Goal: Check status: Check status

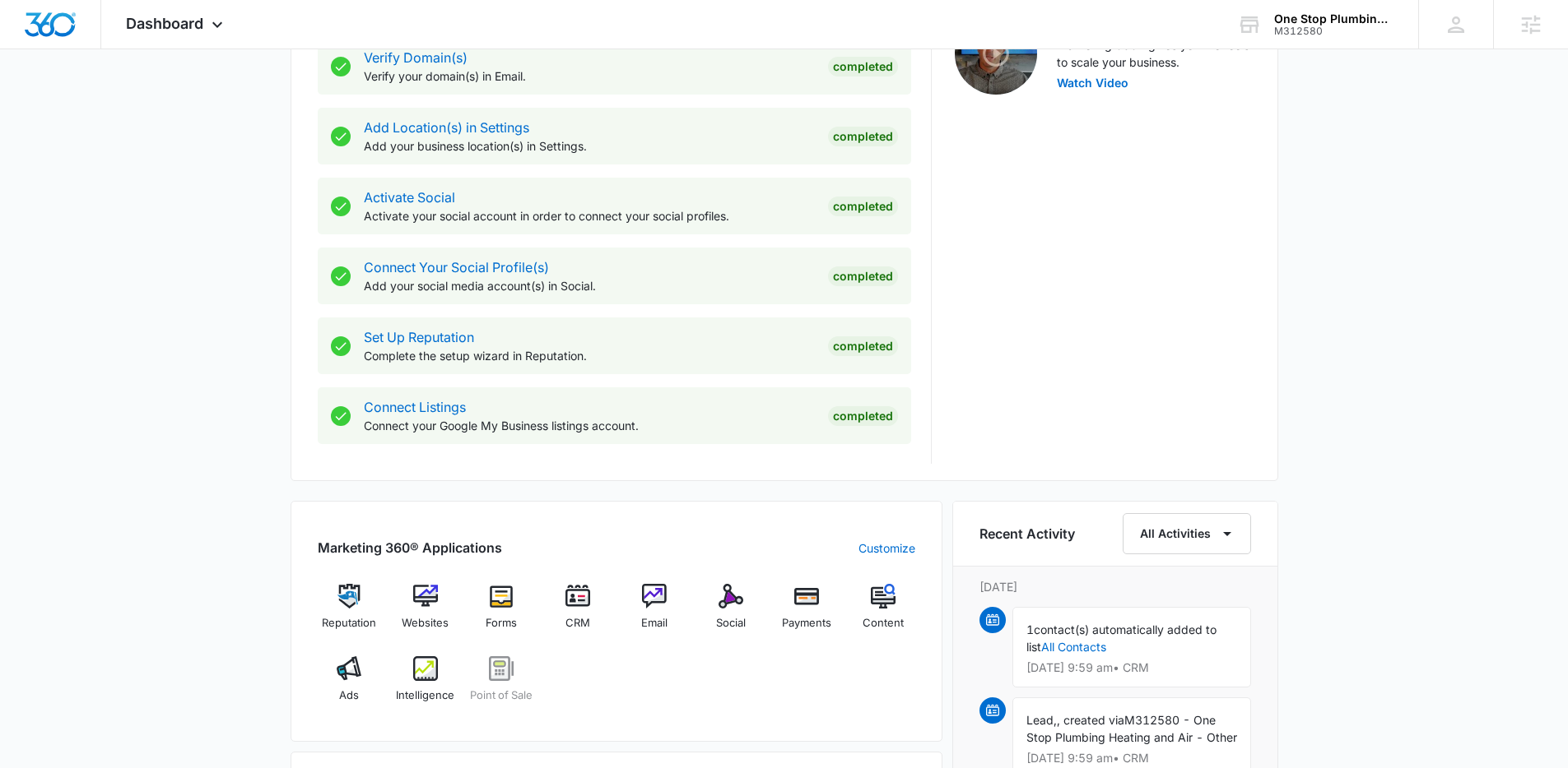
scroll to position [582, 0]
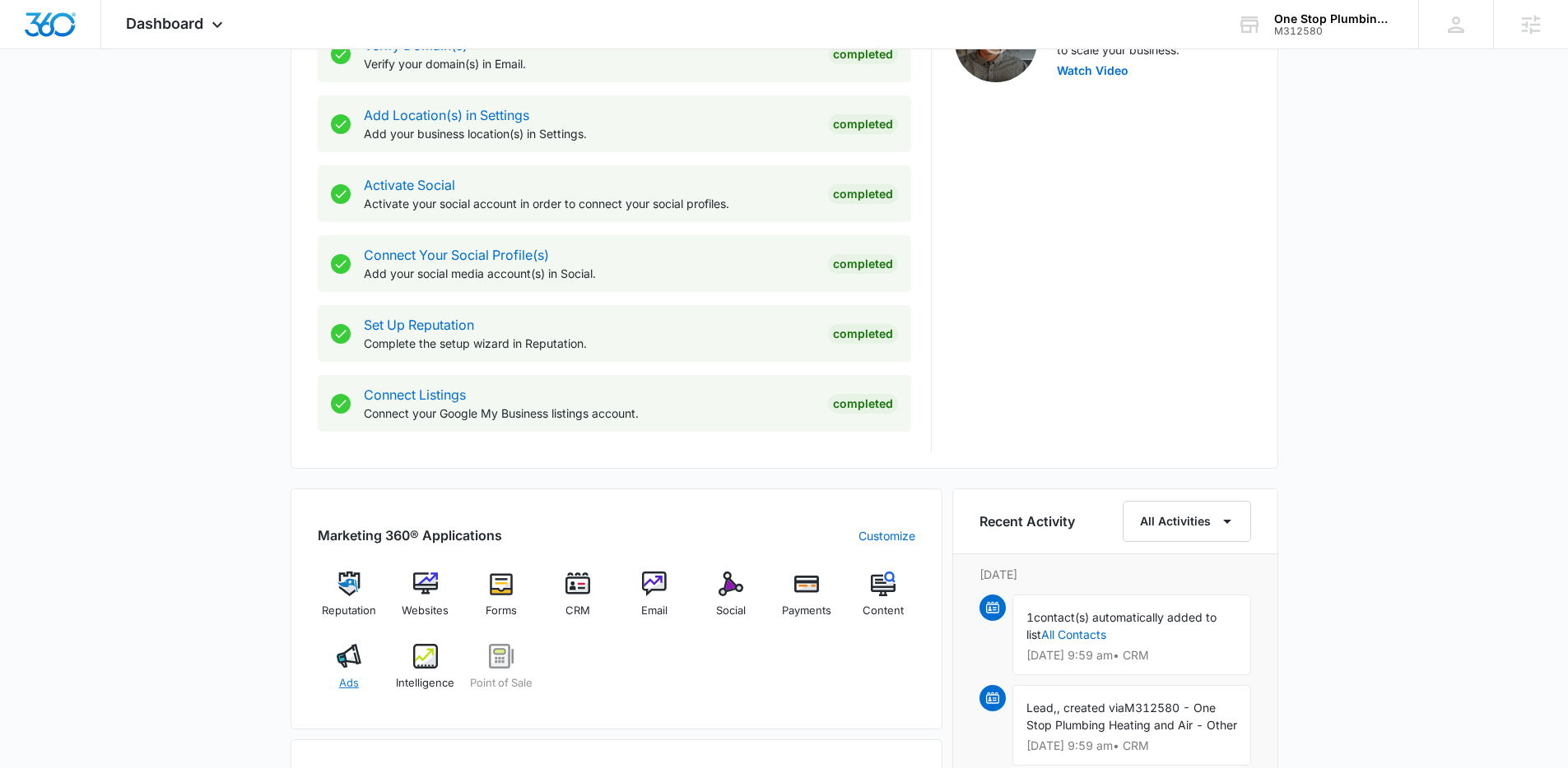
click at [344, 656] on img at bounding box center [348, 657] width 25 height 25
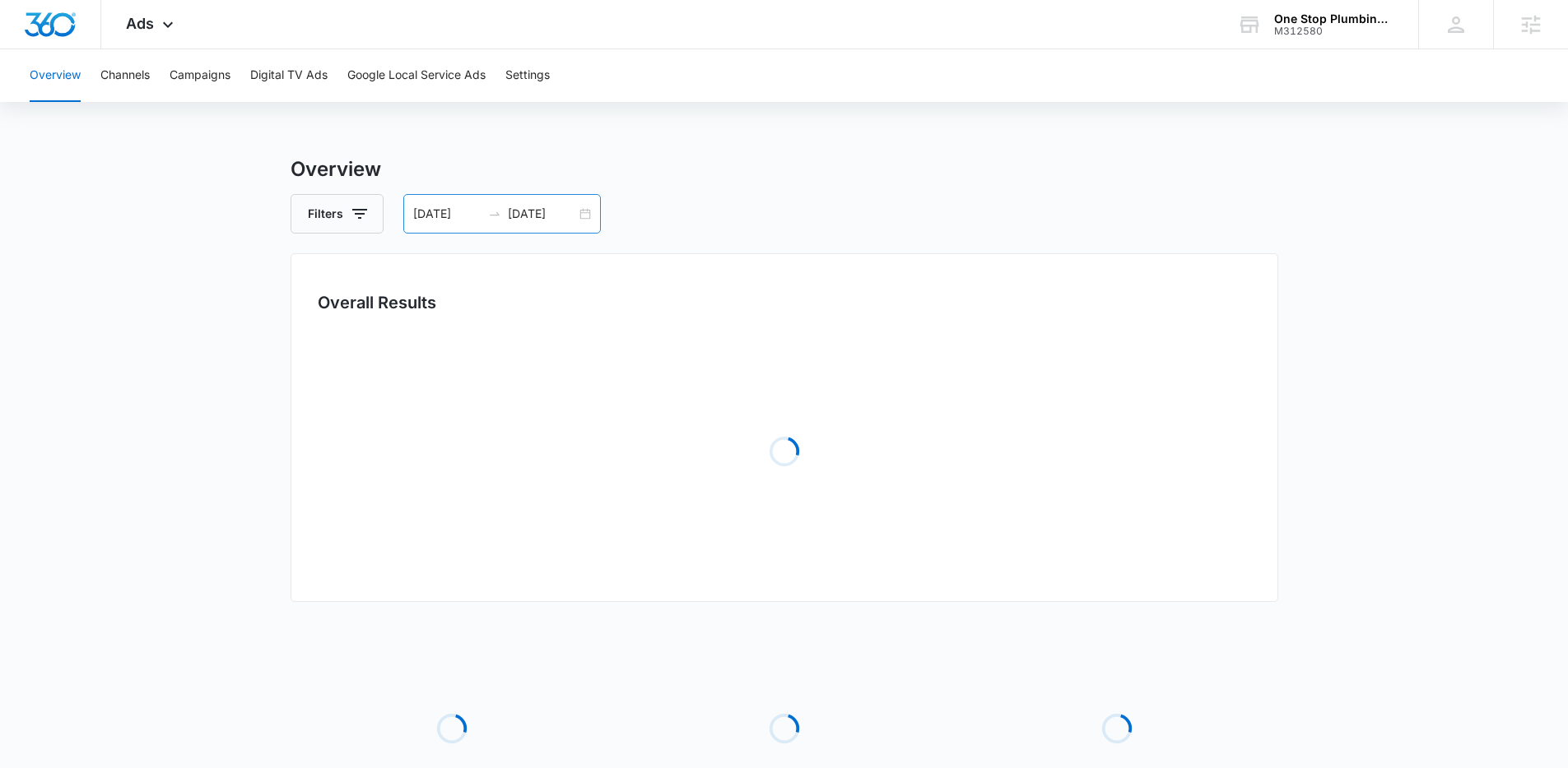
click at [581, 217] on div "[DATE] [DATE]" at bounding box center [502, 214] width 198 height 40
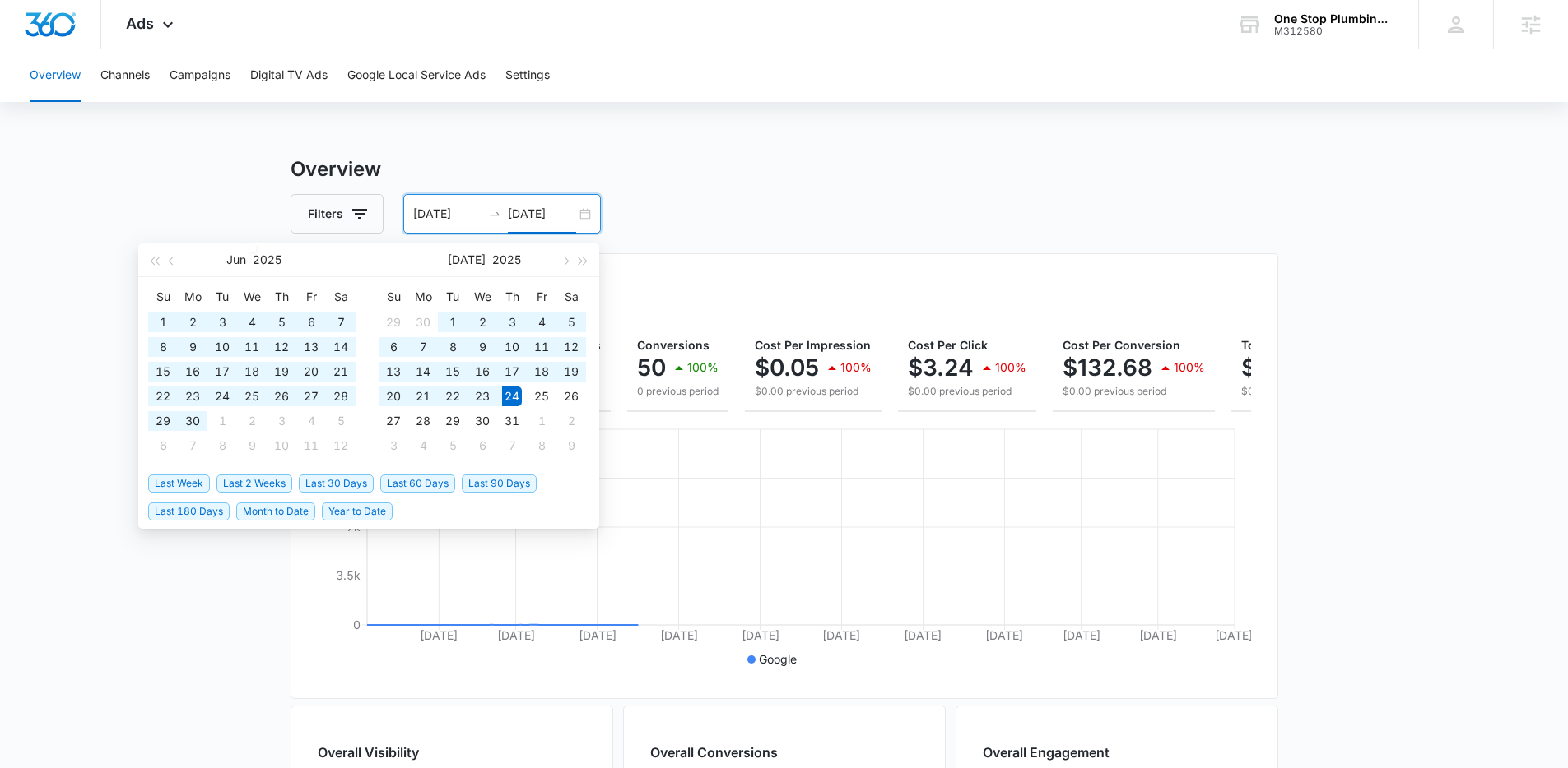
click at [562, 219] on input "[DATE]" at bounding box center [542, 214] width 69 height 18
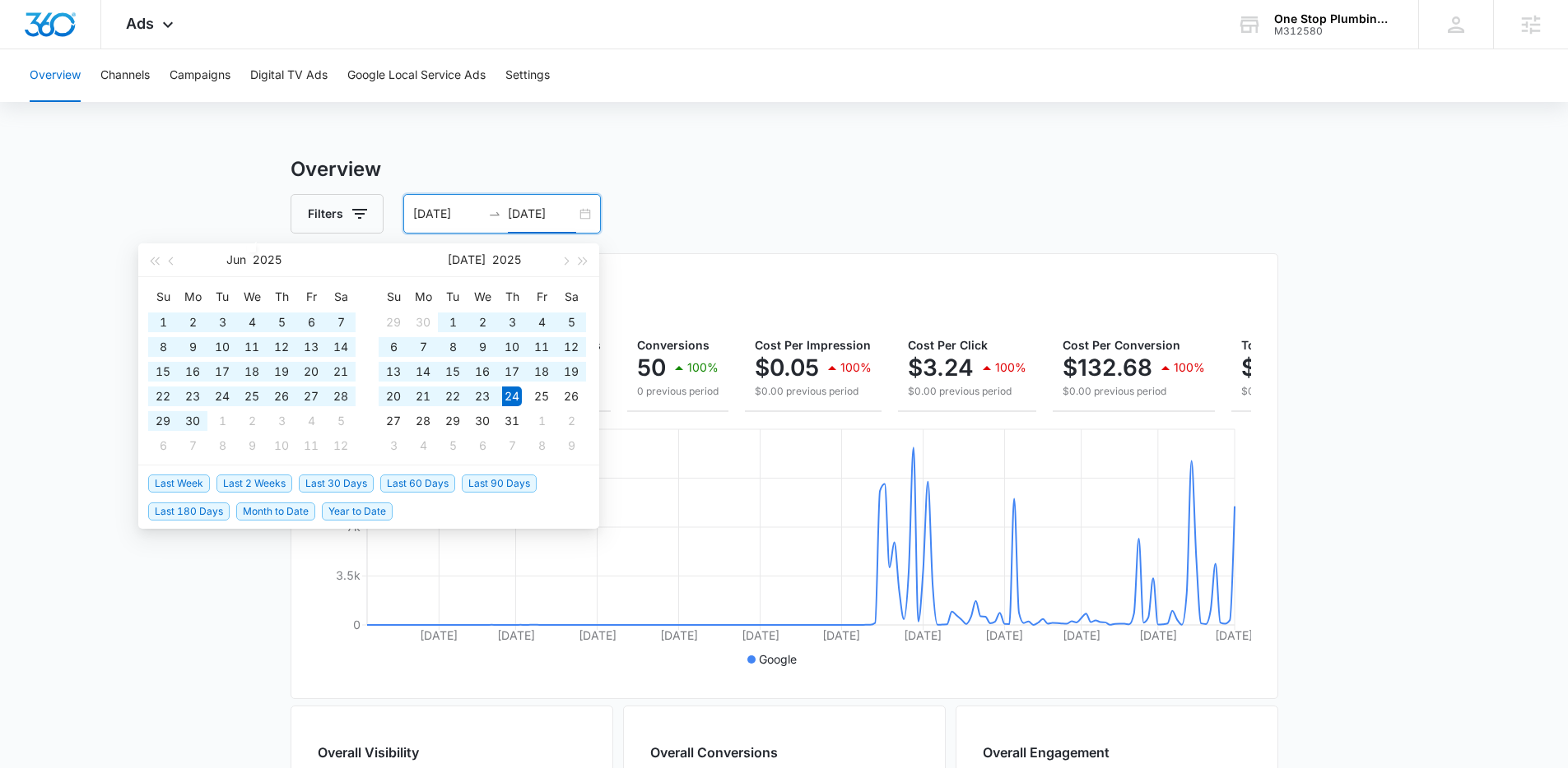
drag, startPoint x: 641, startPoint y: 184, endPoint x: 641, endPoint y: 202, distance: 18.0
click at [641, 190] on div "Overview Filters [DATE] [DATE] Overall Results Impressions 134.1k 100% 0 previo…" at bounding box center [784, 746] width 987 height 1181
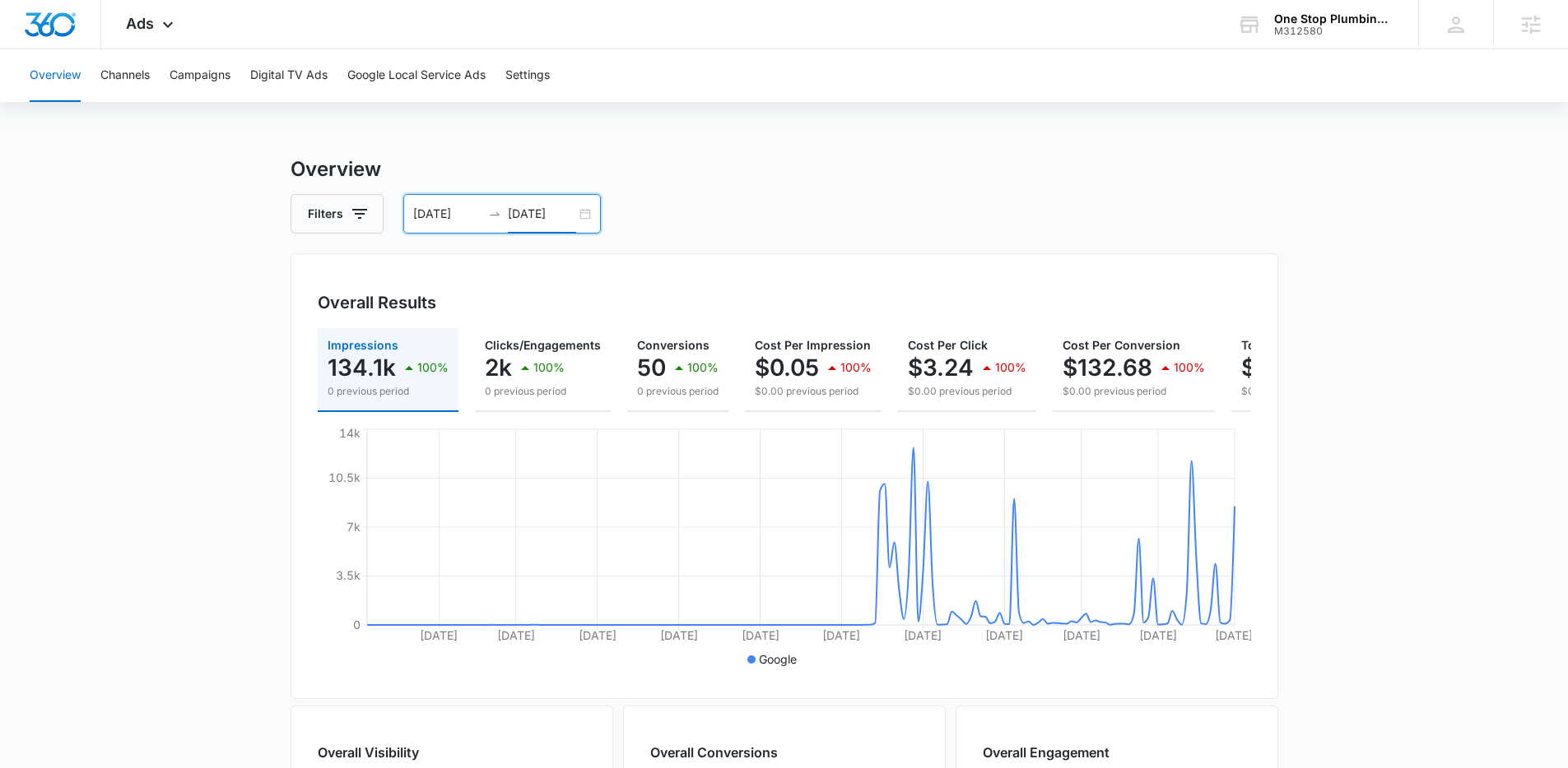
click at [547, 217] on input "[DATE]" at bounding box center [542, 214] width 69 height 18
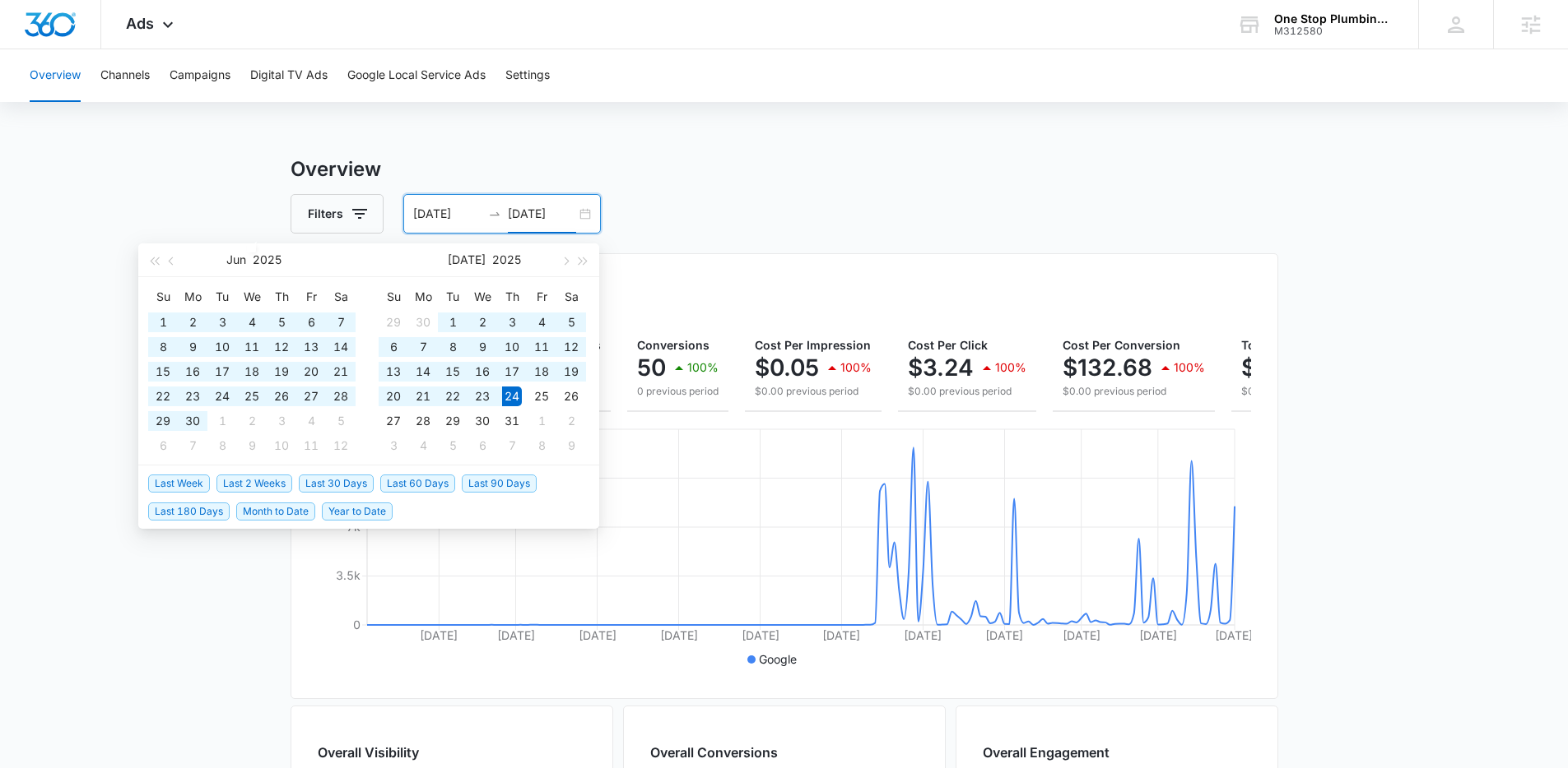
type input "[DATE]"
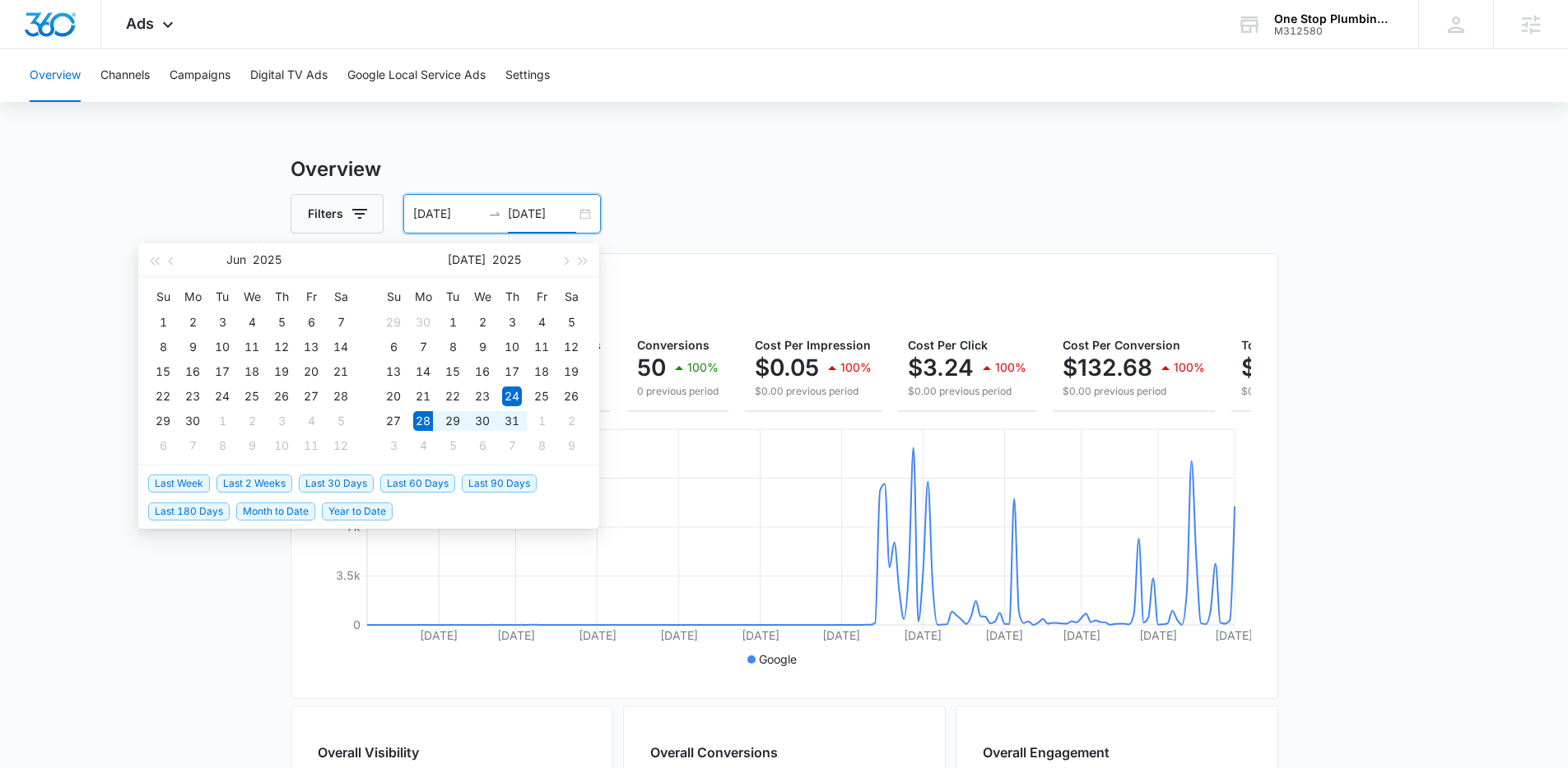
click at [286, 489] on span "Last 2 Weeks" at bounding box center [254, 483] width 75 height 18
type input "[DATE]"
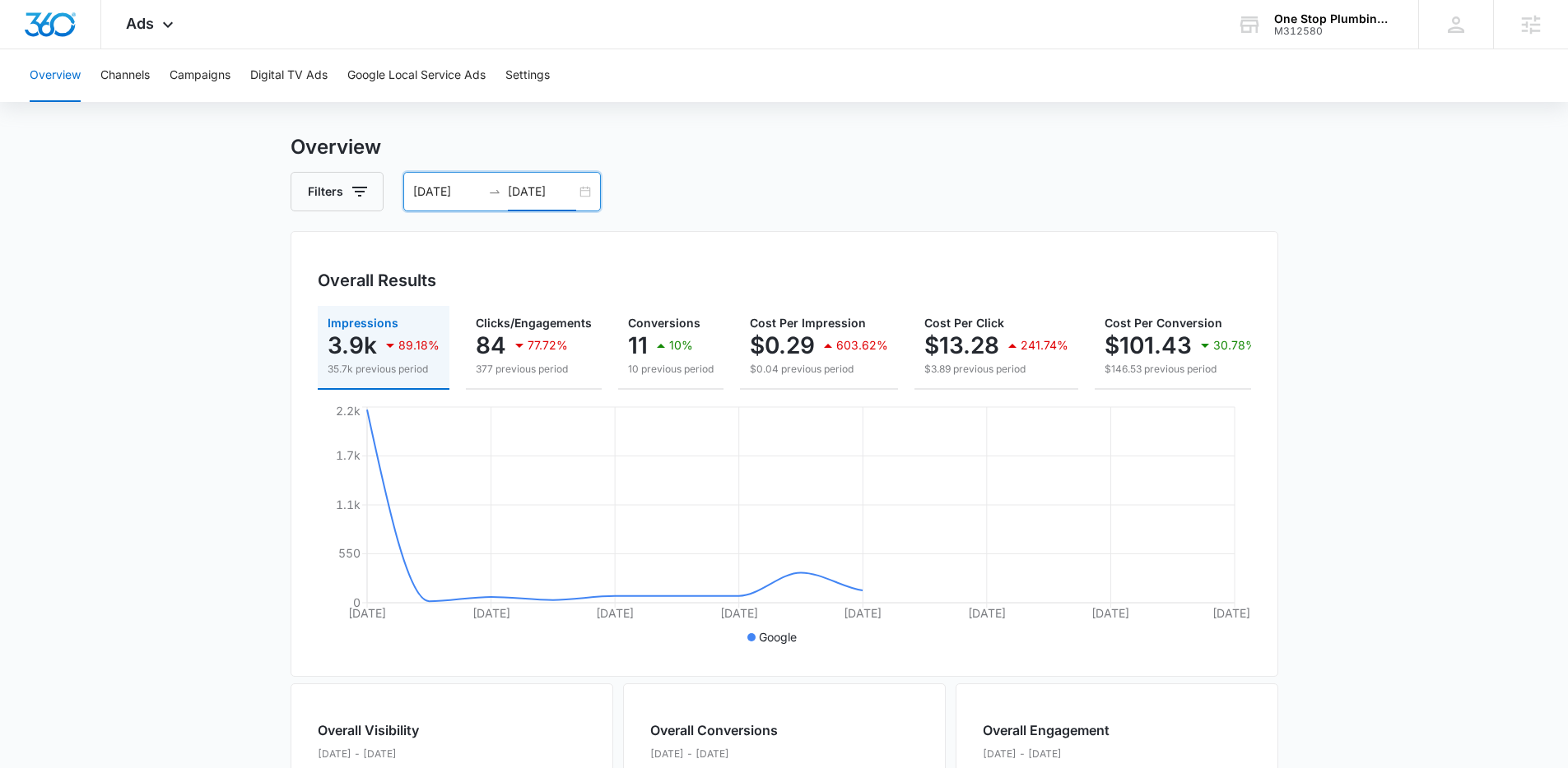
scroll to position [119, 0]
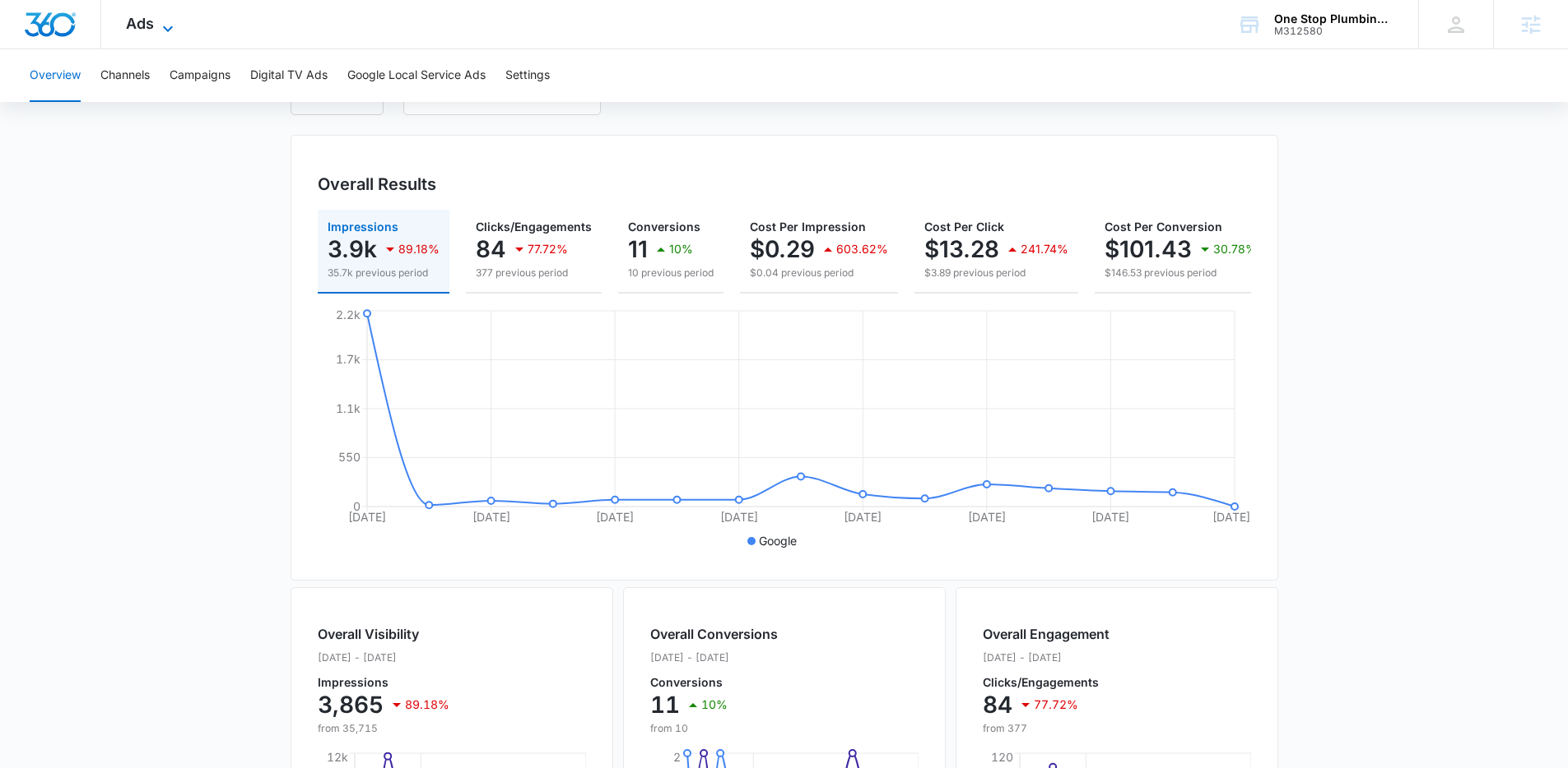
click at [150, 25] on span "Ads" at bounding box center [140, 23] width 28 height 18
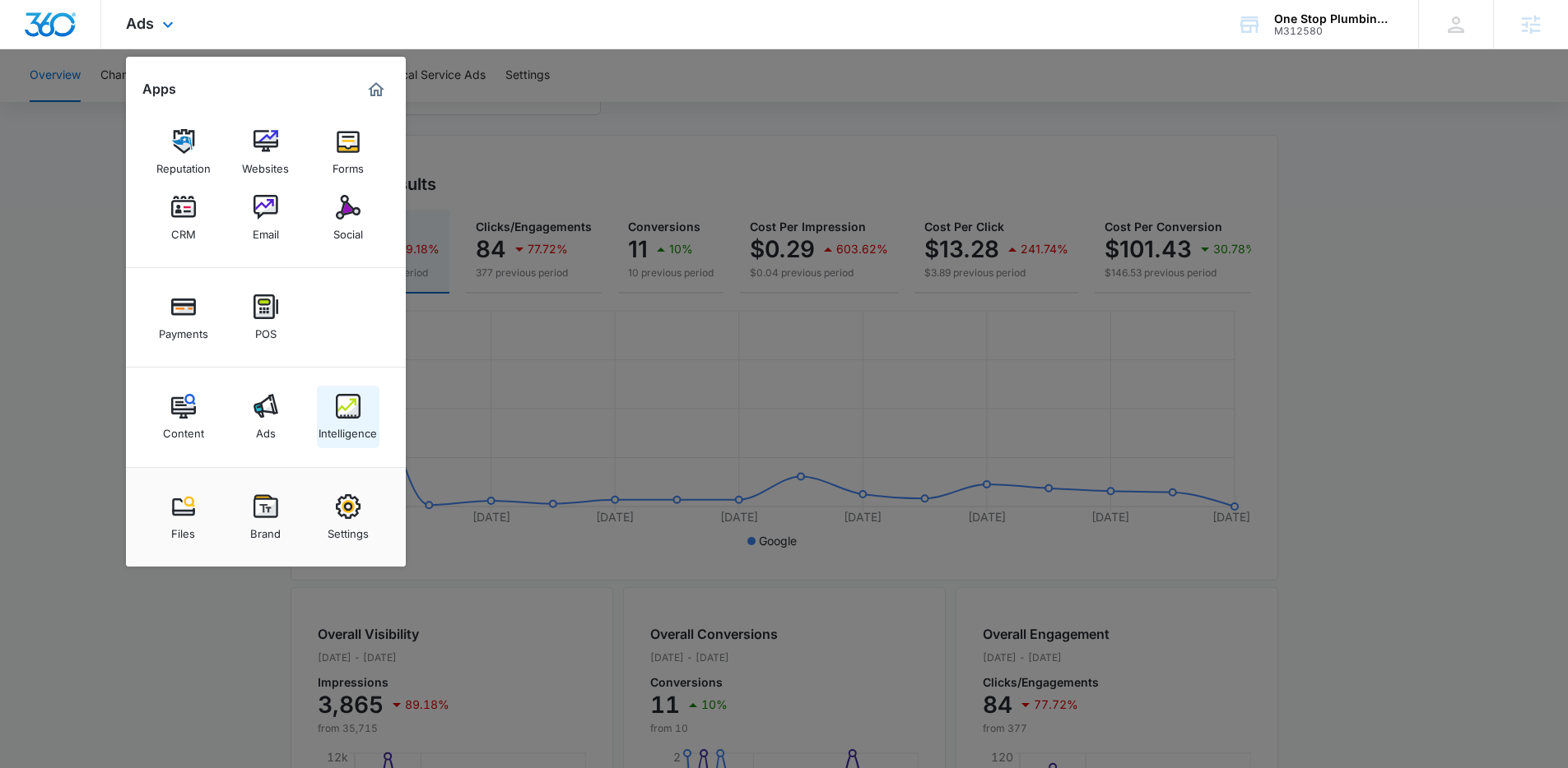
click at [351, 436] on div "Intelligence" at bounding box center [347, 429] width 59 height 21
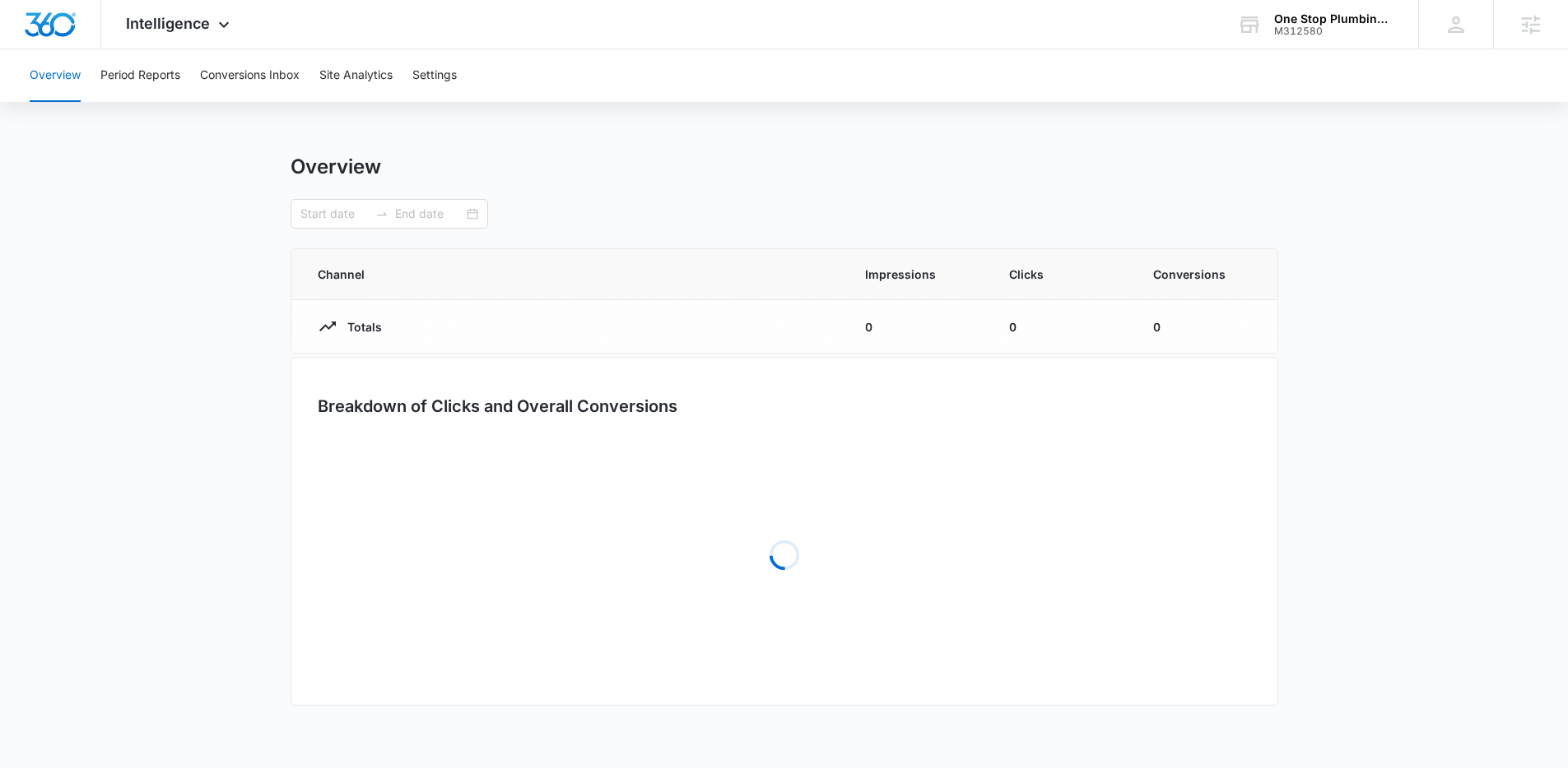
type input "[DATE]"
click at [279, 80] on button "Conversions Inbox" at bounding box center [249, 75] width 99 height 53
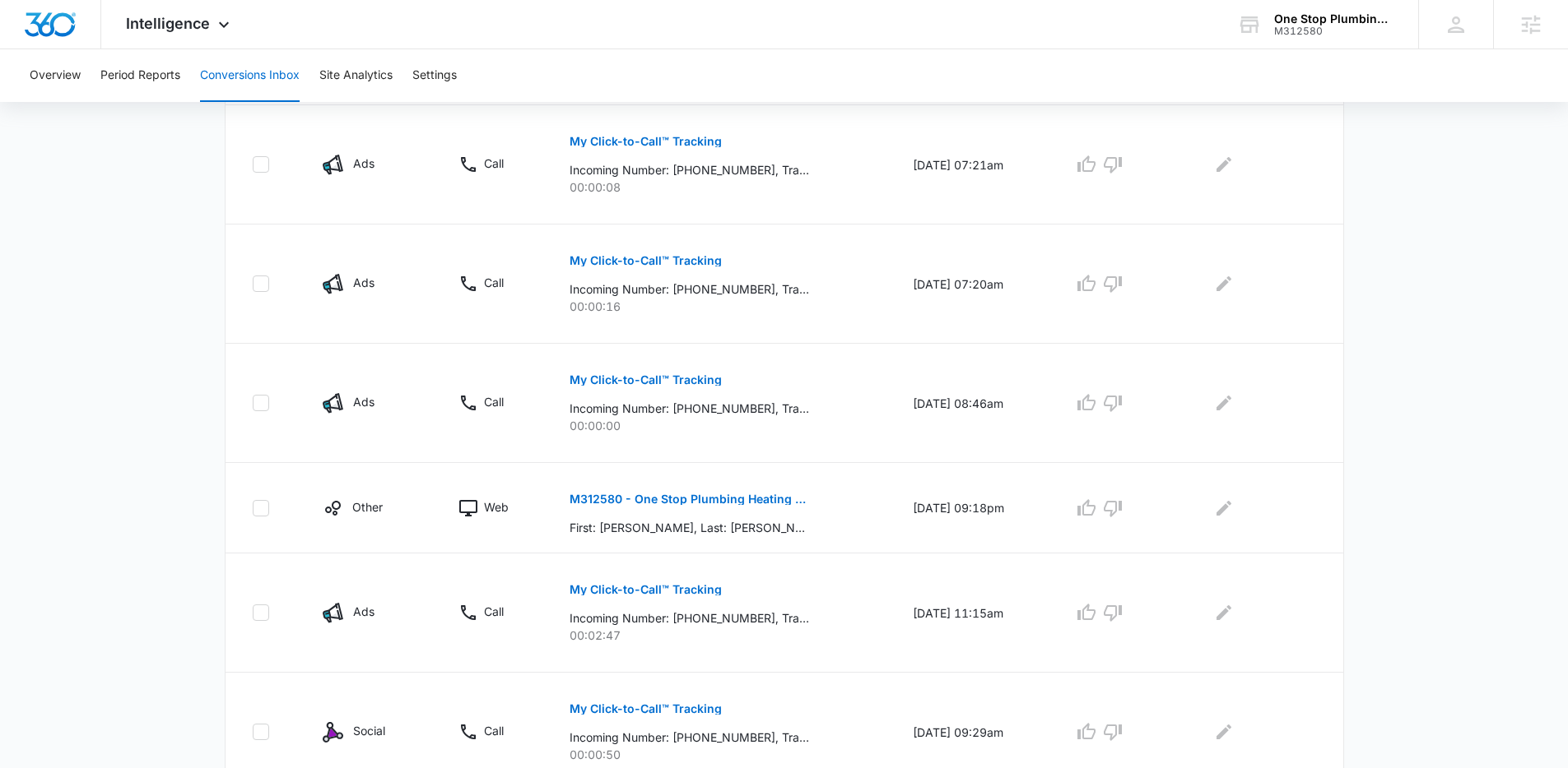
scroll to position [918, 0]
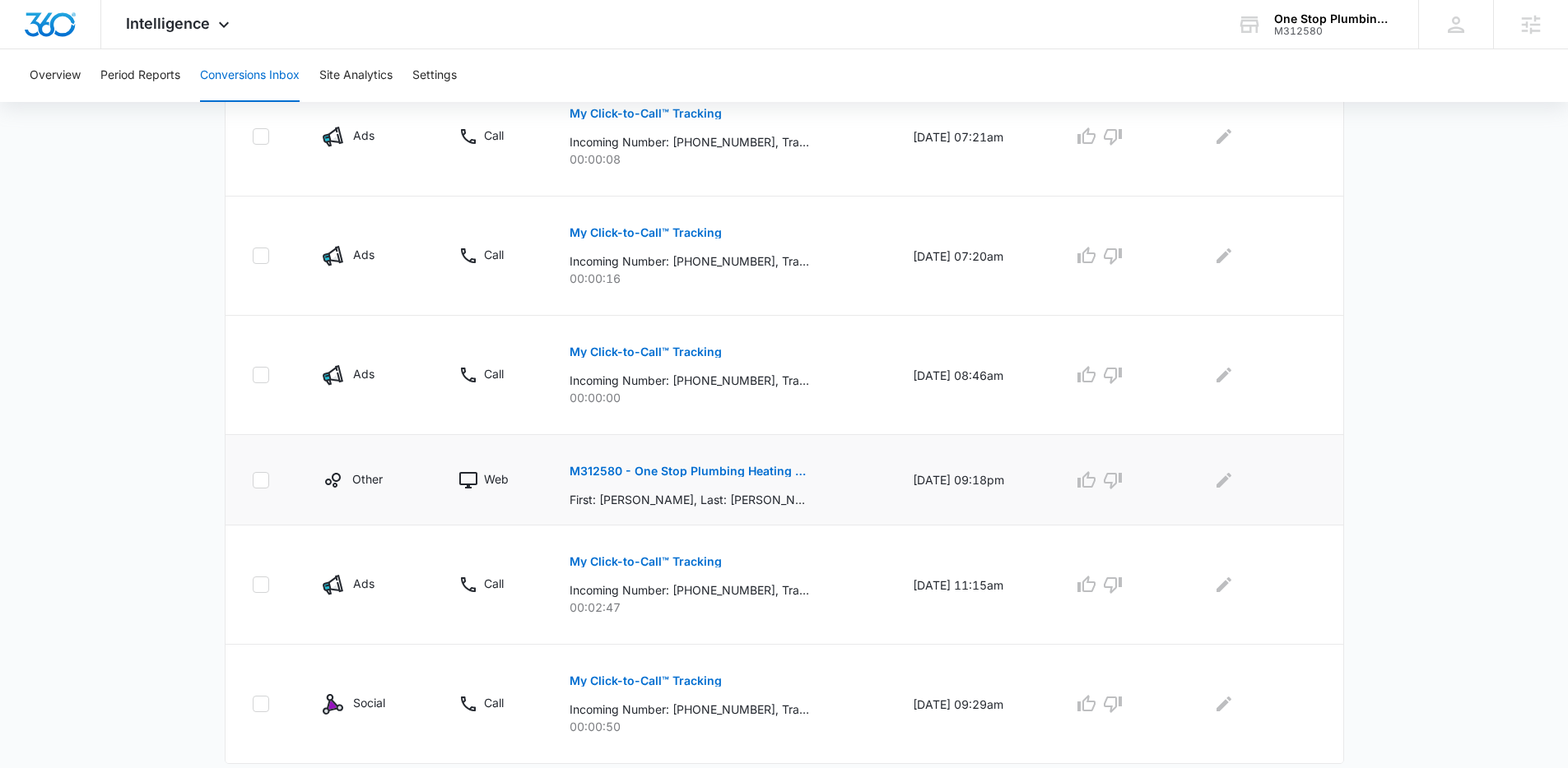
click at [699, 465] on p "M312580 - One Stop Plumbing Heating and Air - HouseCall Pro - Job Scheduled" at bounding box center [689, 471] width 240 height 11
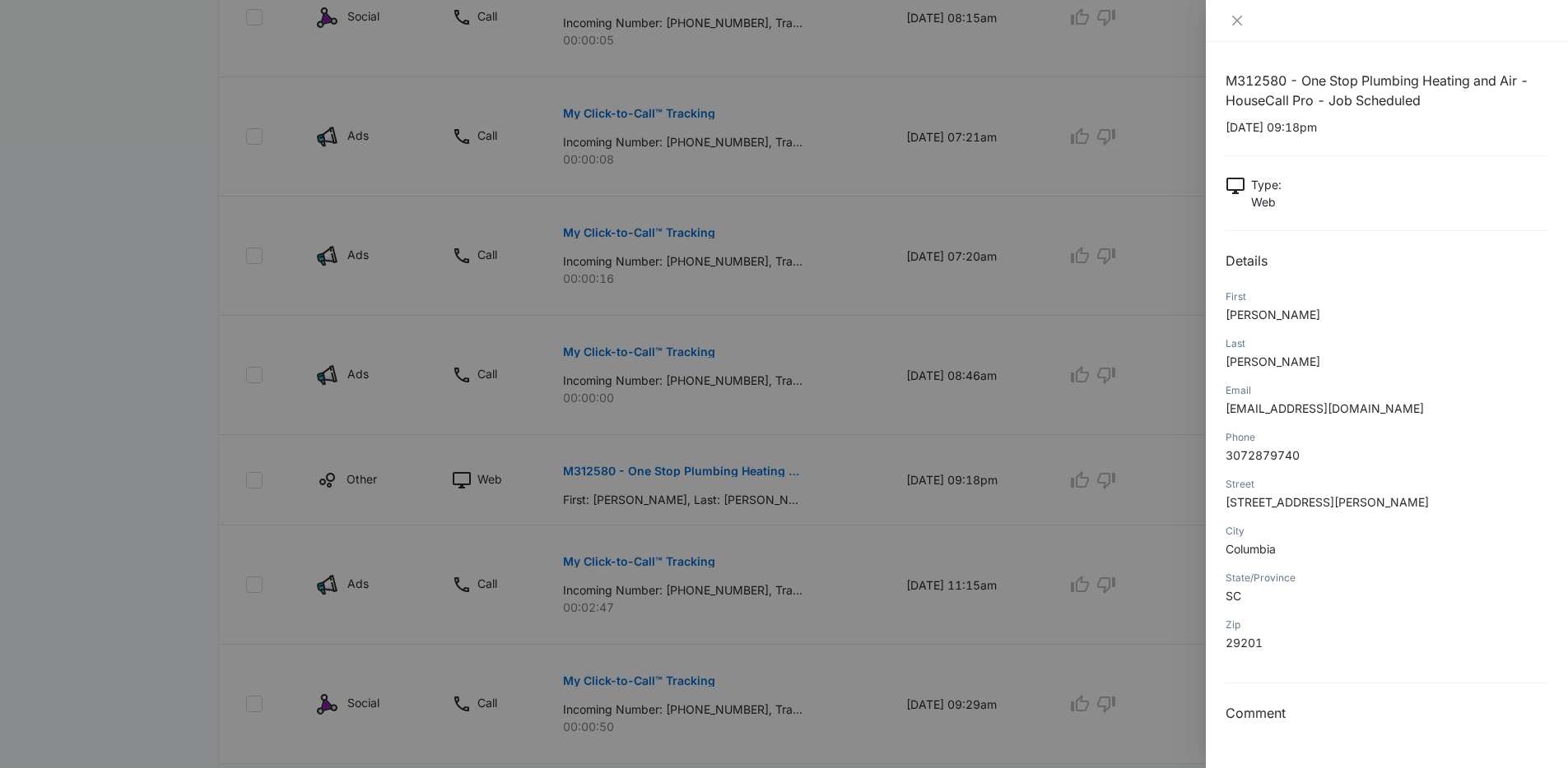
click at [128, 389] on div at bounding box center [784, 384] width 1568 height 768
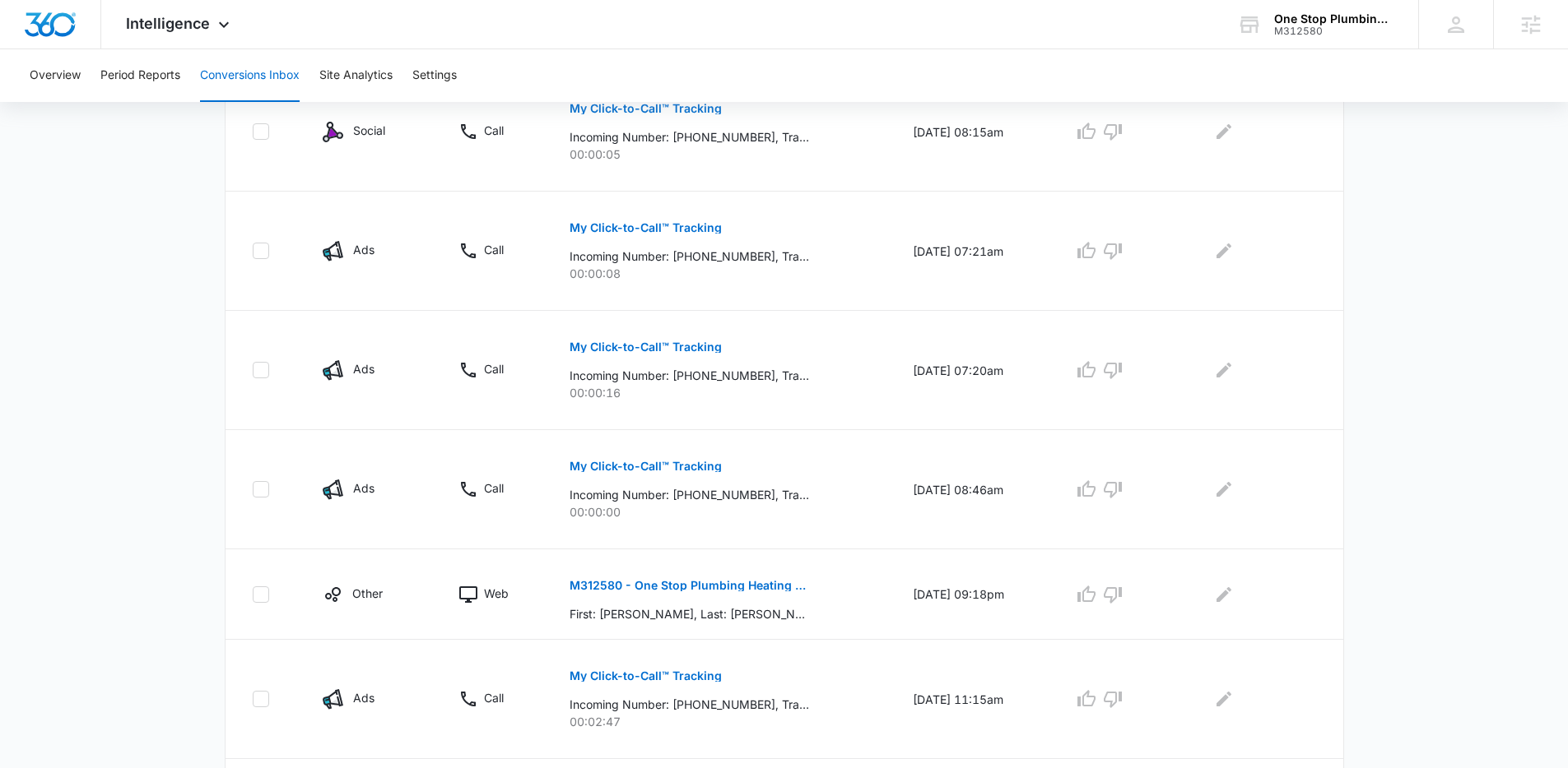
scroll to position [965, 0]
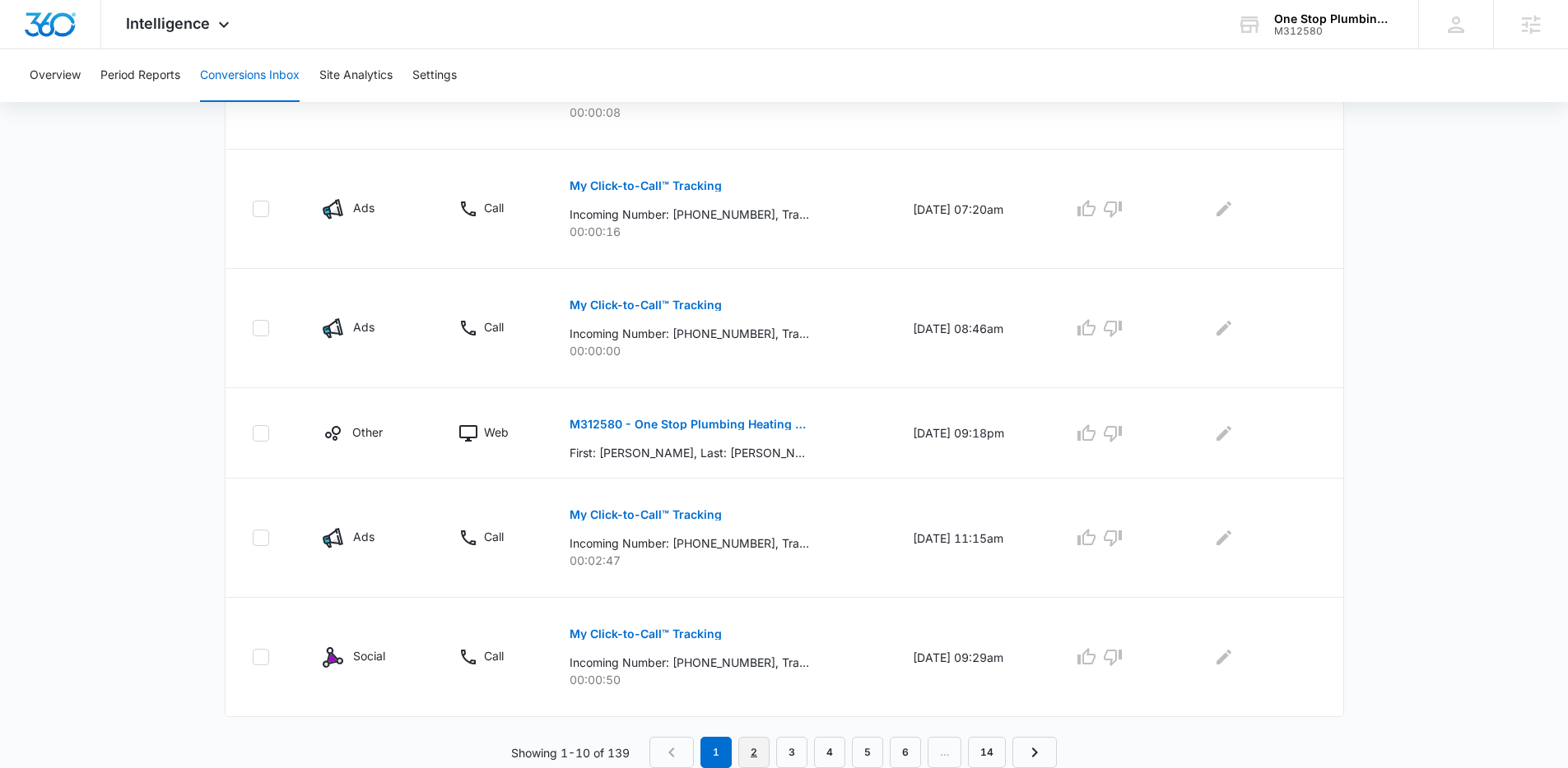
click at [756, 751] on link "2" at bounding box center [754, 753] width 32 height 32
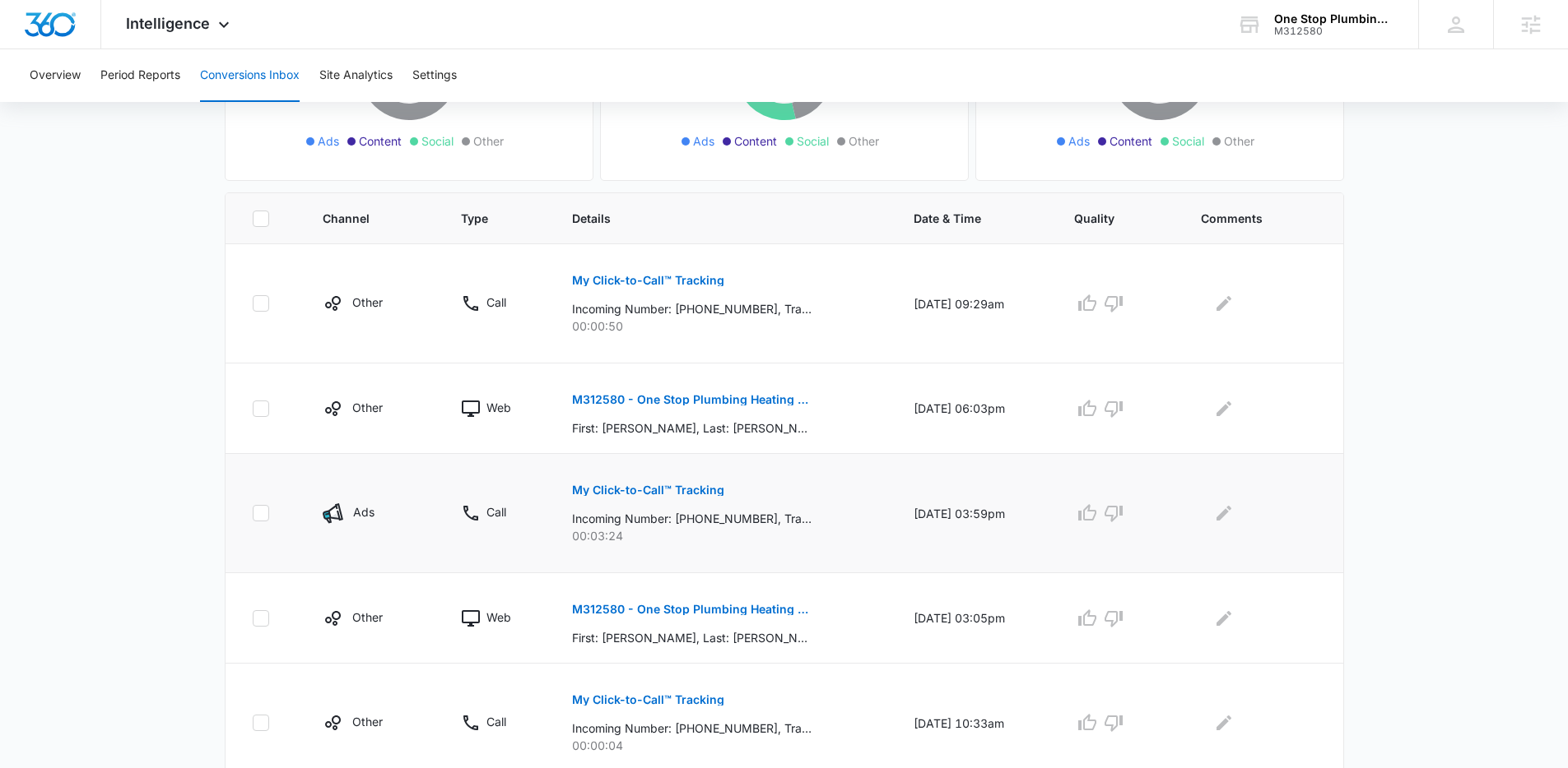
scroll to position [280, 0]
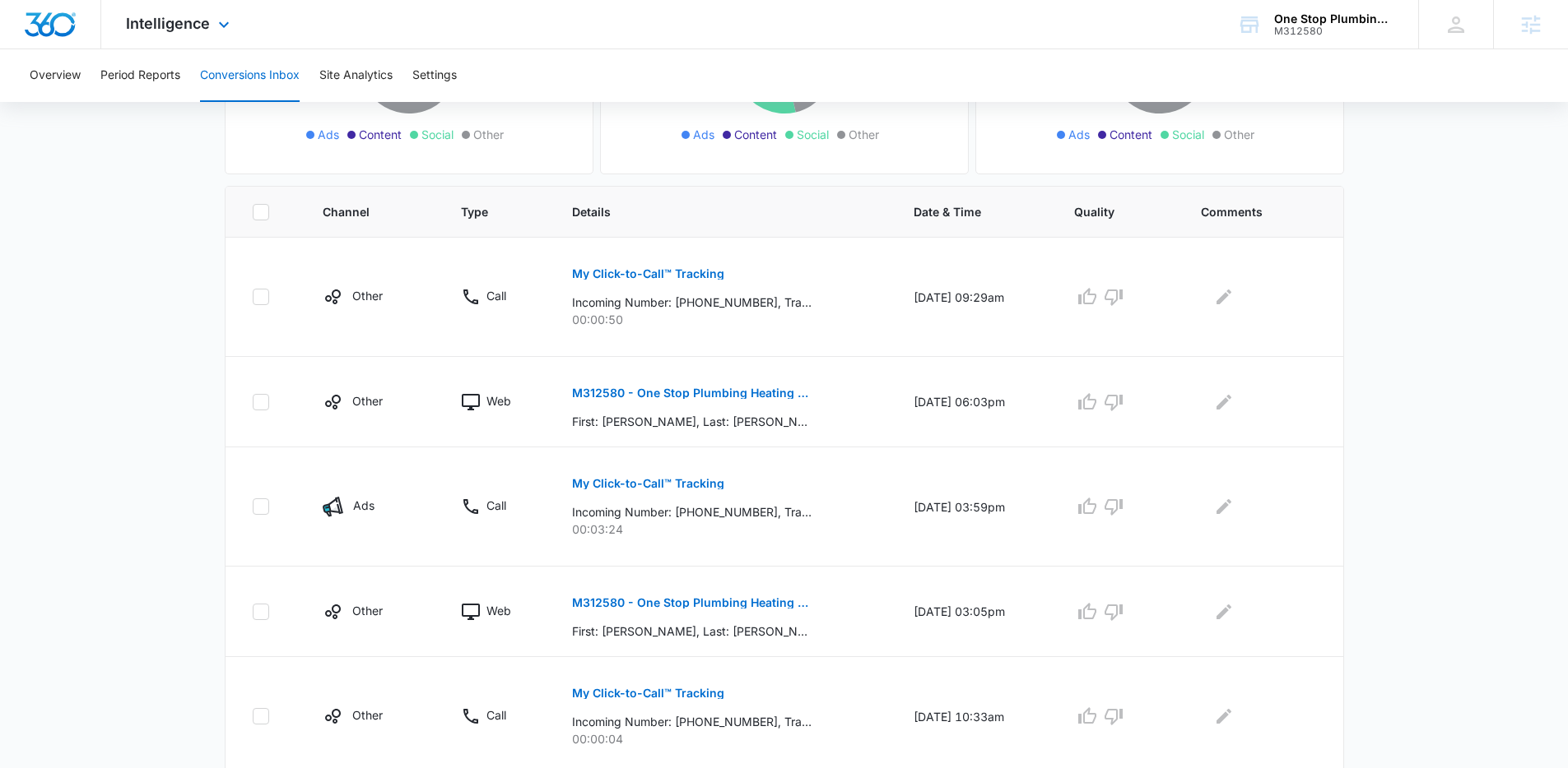
click at [175, 13] on div "Intelligence Apps Reputation Websites Forms CRM Email Social Payments POS Conte…" at bounding box center [179, 24] width 157 height 48
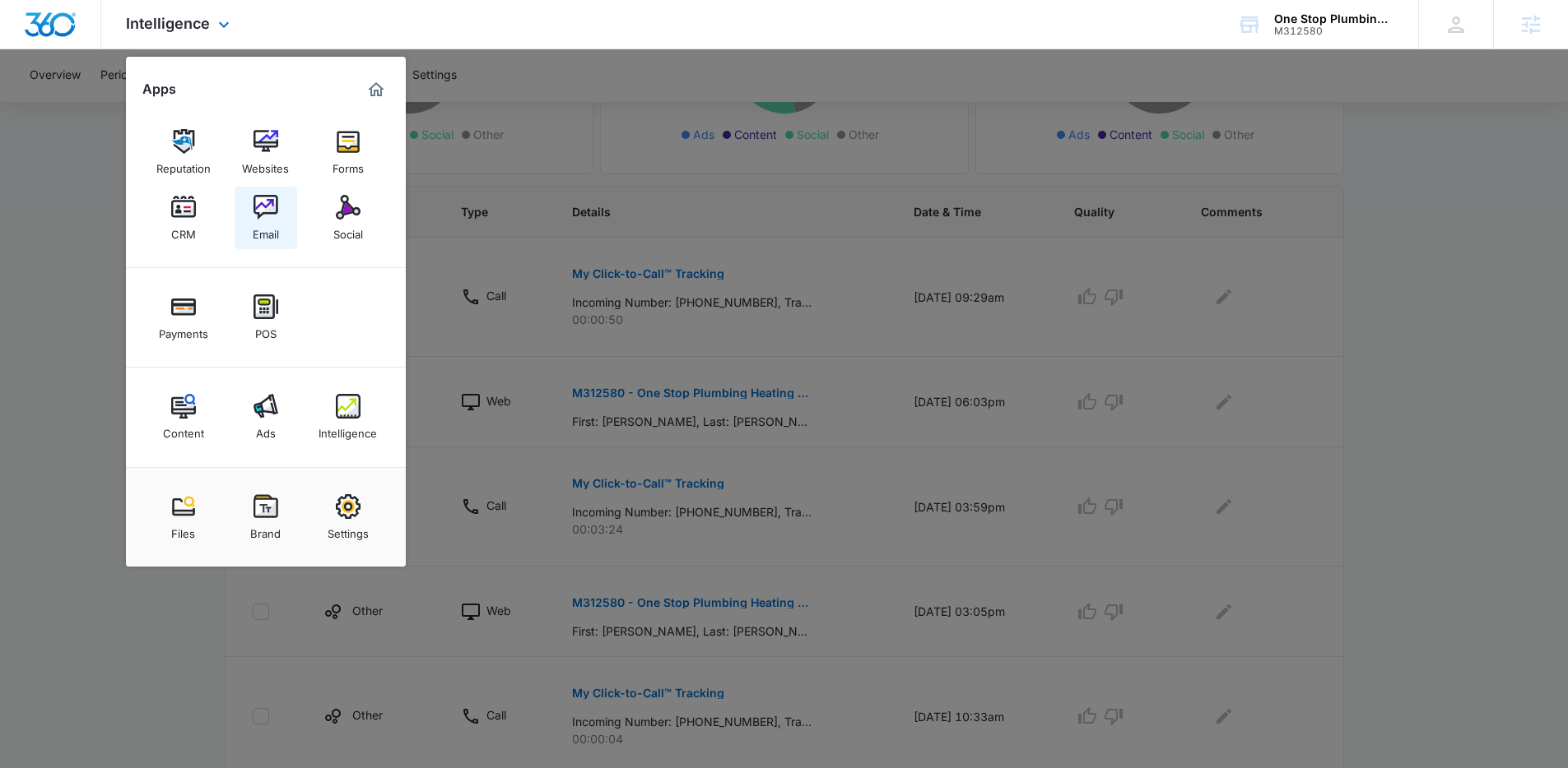
click at [245, 202] on link "Email" at bounding box center [265, 217] width 62 height 62
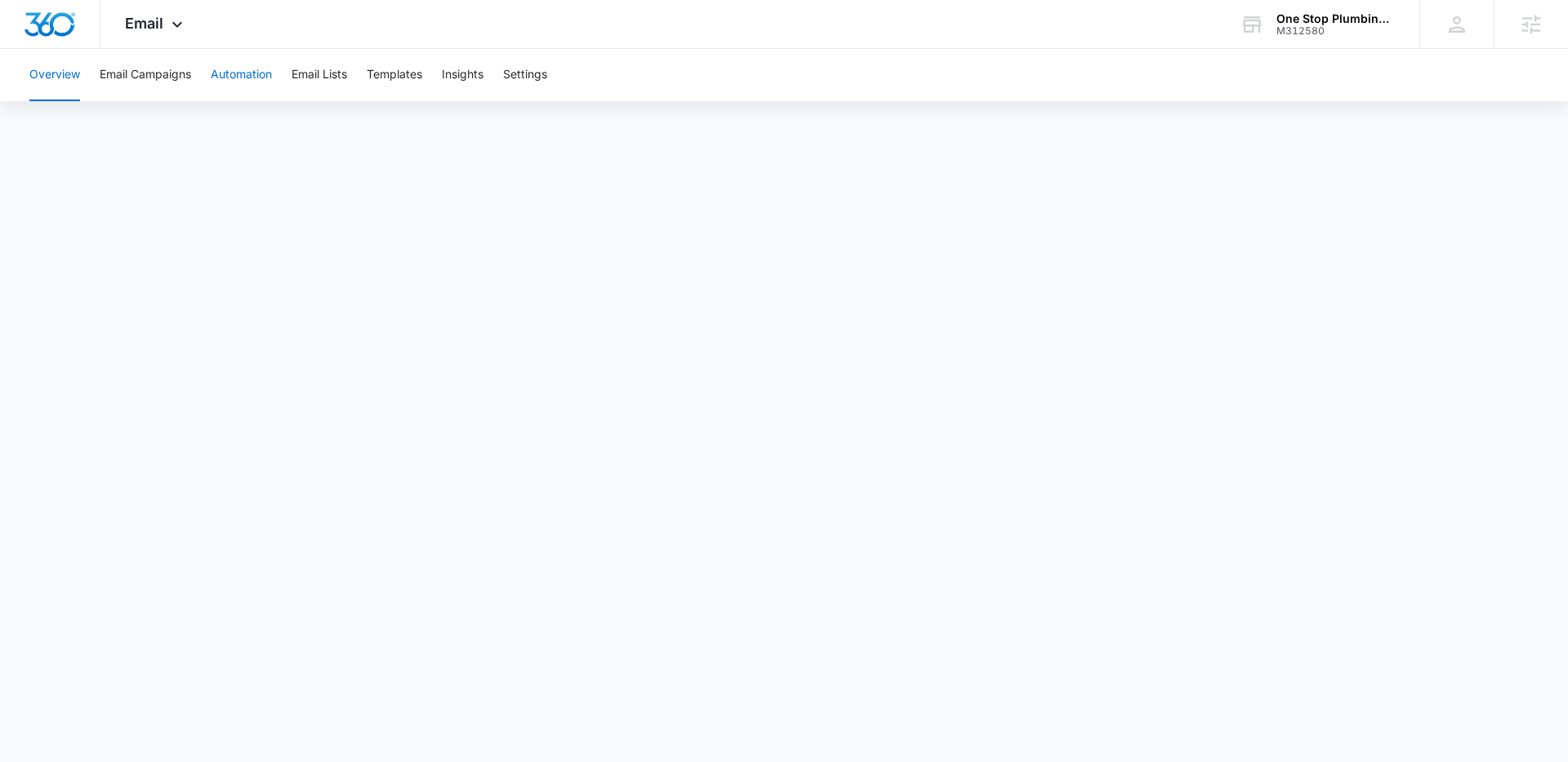
click at [240, 74] on button "Automation" at bounding box center [242, 75] width 61 height 53
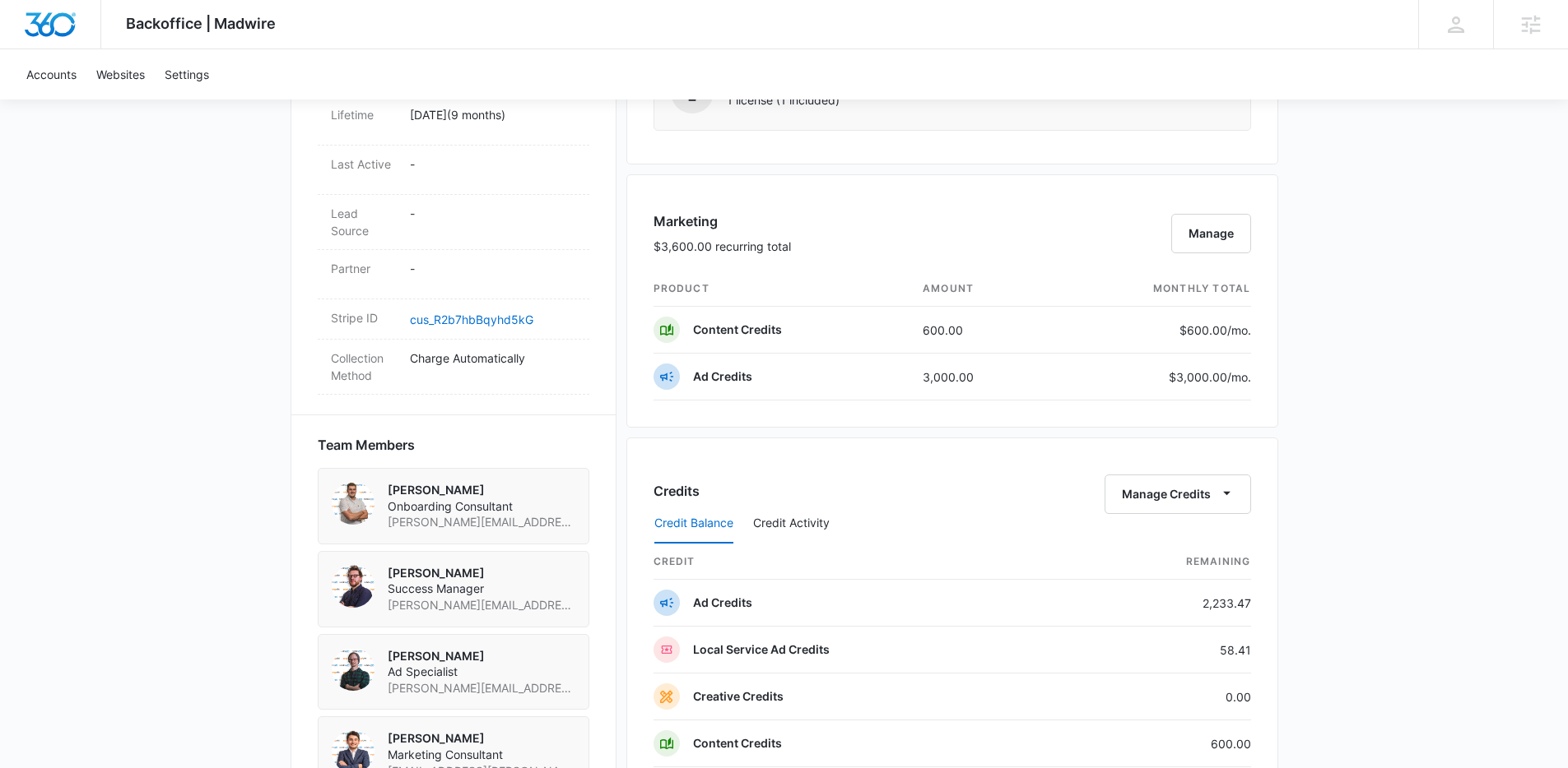
scroll to position [913, 0]
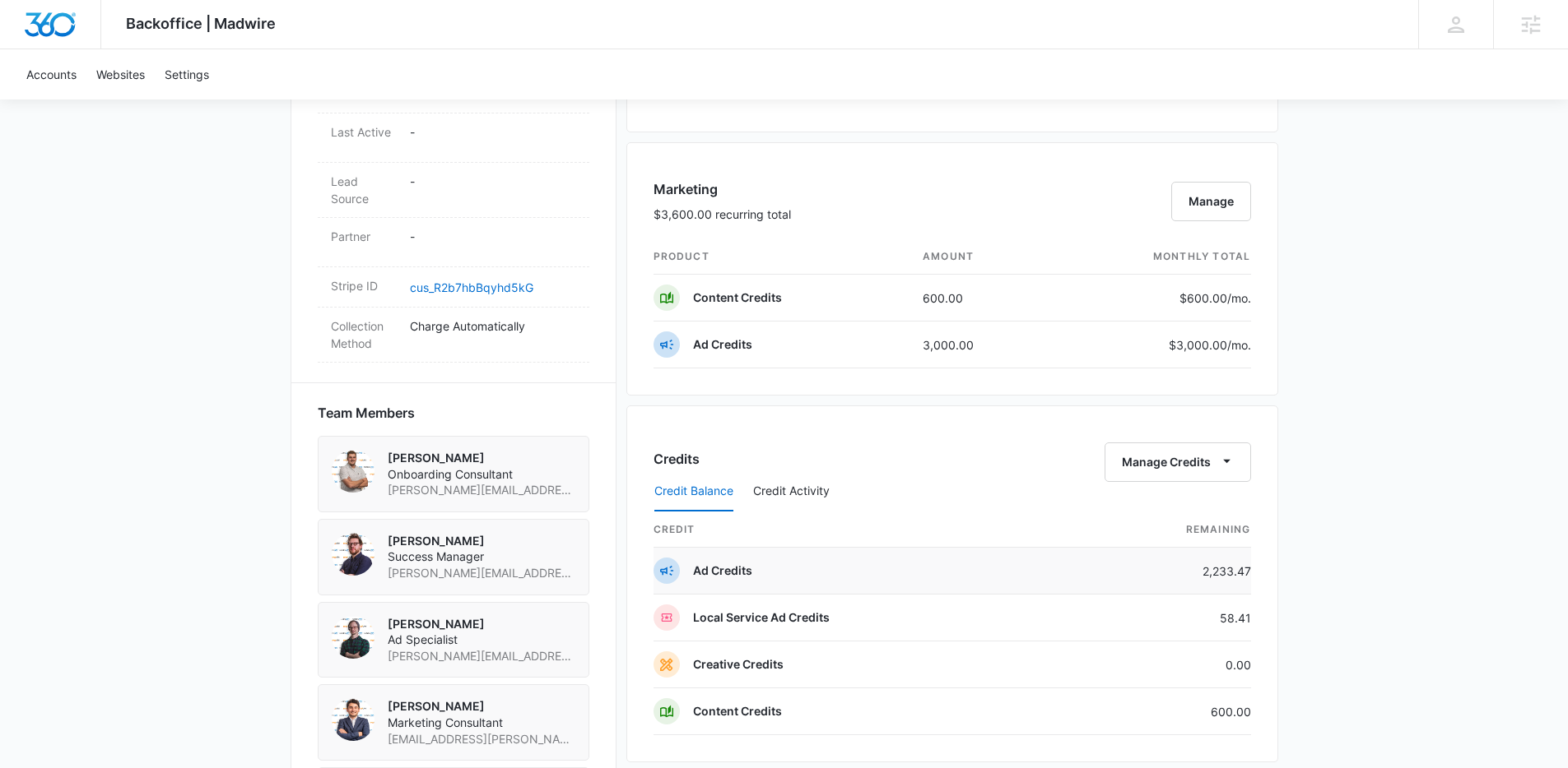
click at [1132, 560] on td "2,233.47" at bounding box center [1164, 571] width 175 height 46
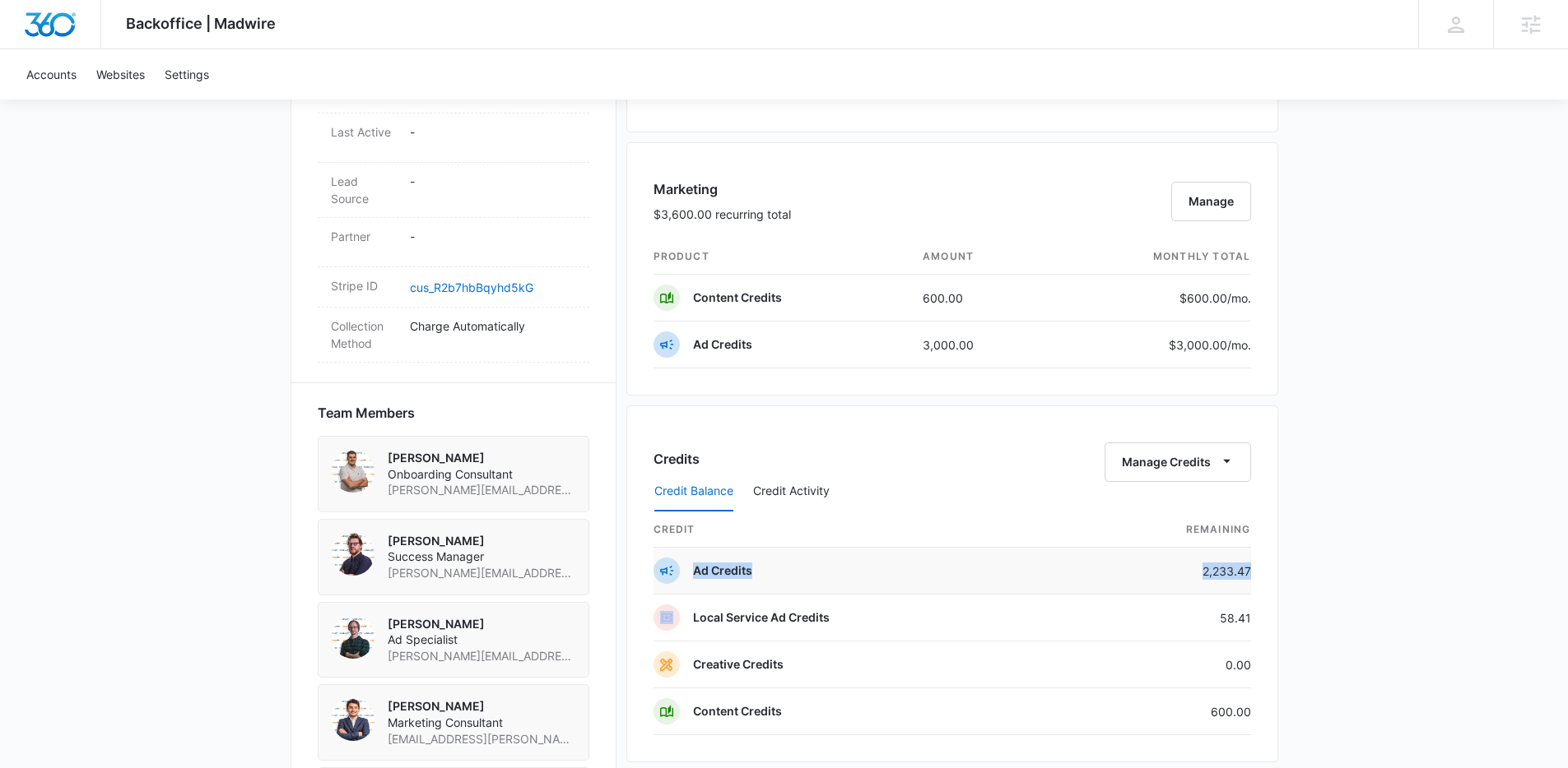
drag, startPoint x: 1132, startPoint y: 560, endPoint x: 840, endPoint y: 566, distance: 292.1
click at [840, 566] on tr "Ad Credits 2,233.47" at bounding box center [951, 571] width 597 height 46
click at [840, 566] on td "Ad Credits" at bounding box center [864, 571] width 423 height 46
drag, startPoint x: 840, startPoint y: 566, endPoint x: 1287, endPoint y: 717, distance: 471.8
click at [1287, 717] on div "Backoffice | Madwire Apps Settings Thomas Baron [EMAIL_ADDRESS][PERSON_NAME][DO…" at bounding box center [784, 219] width 1568 height 2264
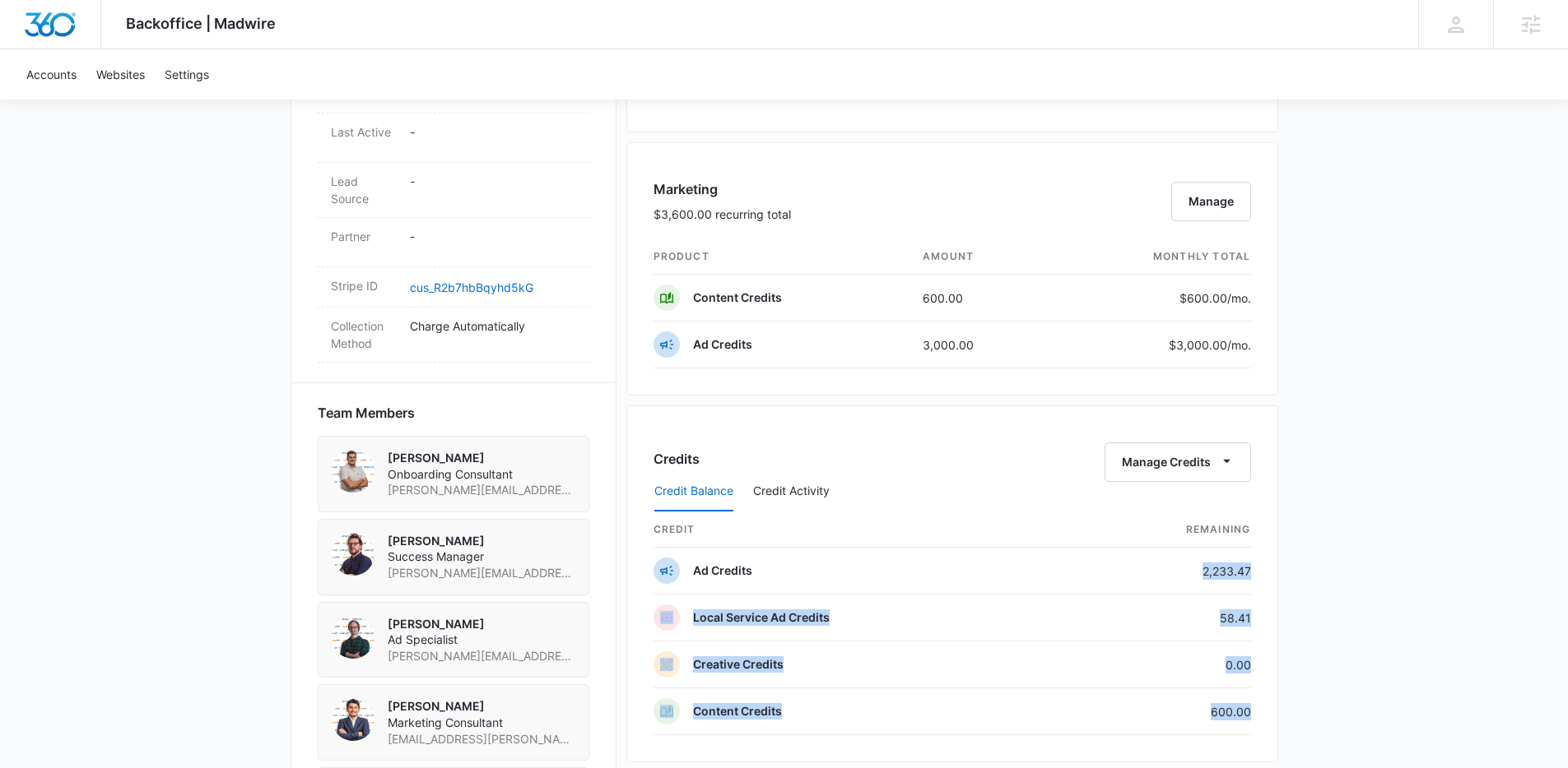
click at [1287, 717] on div "Backoffice | Madwire Apps Settings Thomas Baron [EMAIL_ADDRESS][PERSON_NAME][DO…" at bounding box center [784, 219] width 1568 height 2264
